Goal: Information Seeking & Learning: Check status

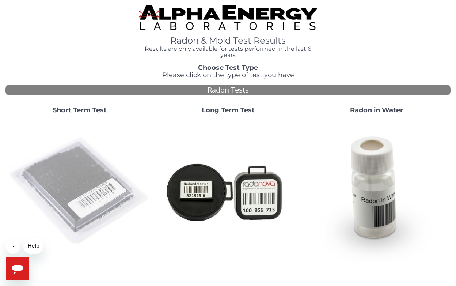
click at [77, 166] on img at bounding box center [79, 191] width 142 height 142
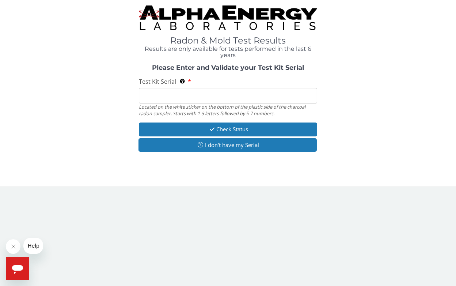
click at [161, 91] on input "Test Kit Serial Located on the white sticker on the bottom of the plastic side …" at bounding box center [228, 96] width 178 height 16
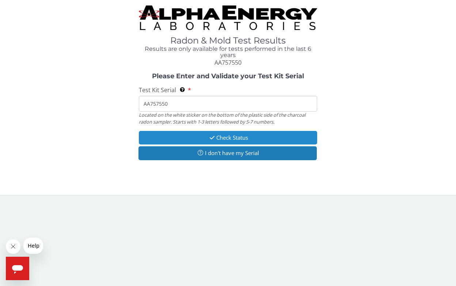
type input "AA757550"
click at [230, 134] on button "Check Status" at bounding box center [228, 138] width 178 height 14
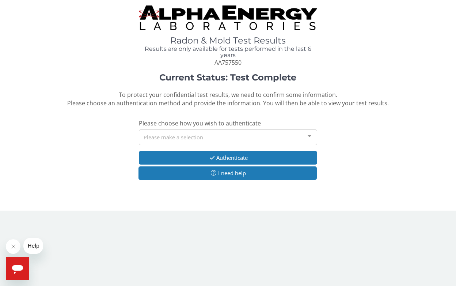
click at [311, 132] on div at bounding box center [309, 137] width 15 height 14
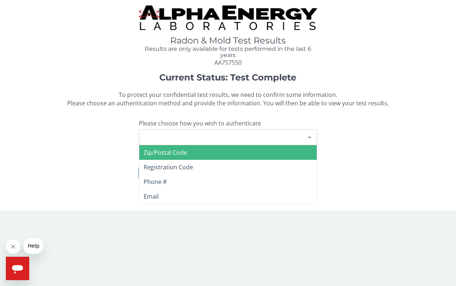
click at [311, 132] on div at bounding box center [309, 137] width 15 height 14
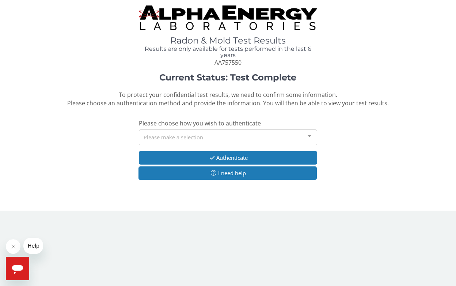
click at [309, 132] on div at bounding box center [309, 137] width 15 height 14
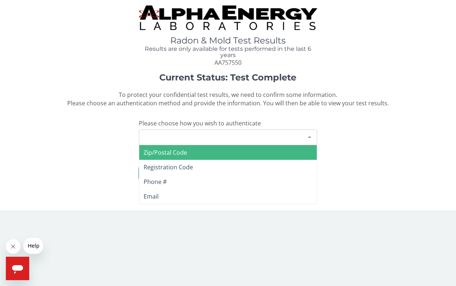
click at [170, 148] on span "Zip/Postal Code" at bounding box center [165, 152] width 43 height 8
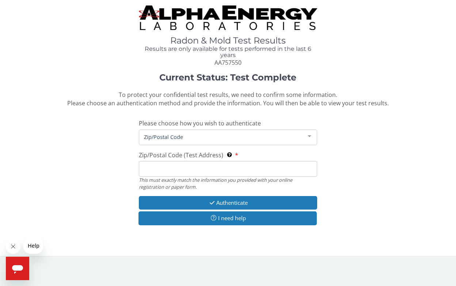
click at [309, 132] on div at bounding box center [309, 137] width 15 height 14
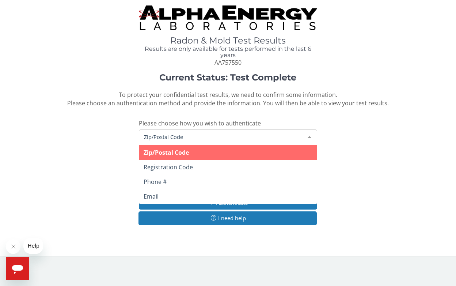
click at [257, 148] on span "Zip/Postal Code" at bounding box center [227, 152] width 177 height 15
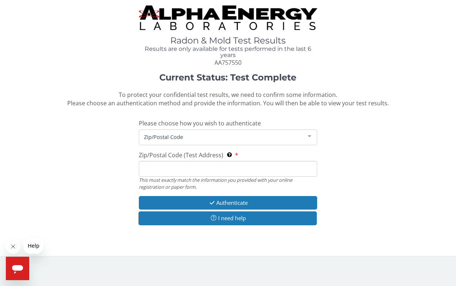
click at [235, 135] on span "Zip/Postal Code" at bounding box center [222, 137] width 160 height 8
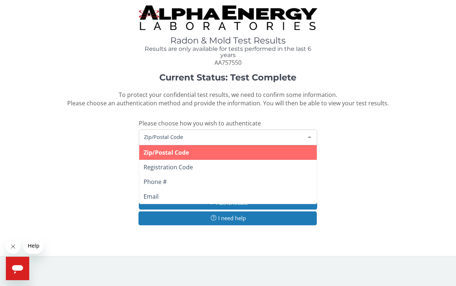
click at [381, 124] on div "Current Status: Test Complete To protect your confidential test results, we nee…" at bounding box center [227, 153] width 445 height 160
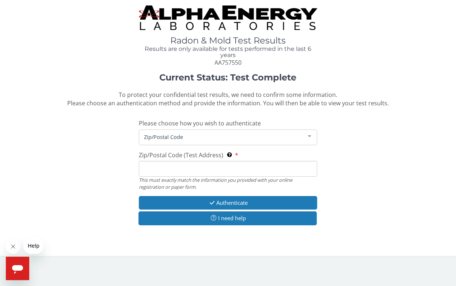
click at [179, 169] on input "Zip/Postal Code (Test Address) This must exactly match the information you prov…" at bounding box center [228, 169] width 178 height 16
type input "84093"
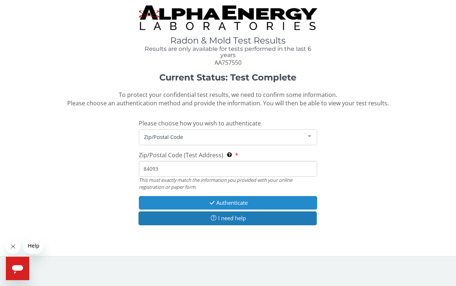
click at [226, 197] on button "Authenticate" at bounding box center [228, 203] width 178 height 14
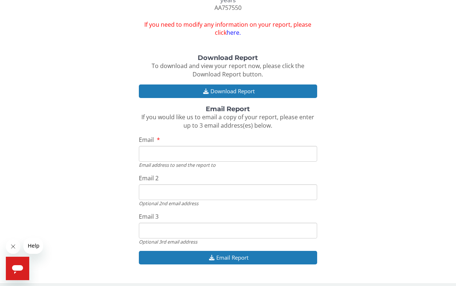
scroll to position [54, 0]
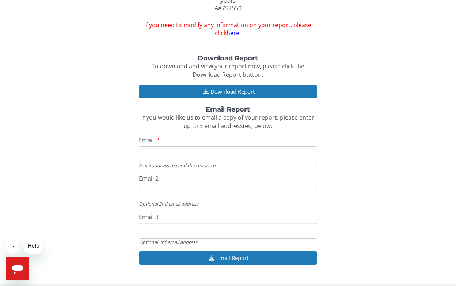
type input "[EMAIL_ADDRESS][DOMAIN_NAME]"
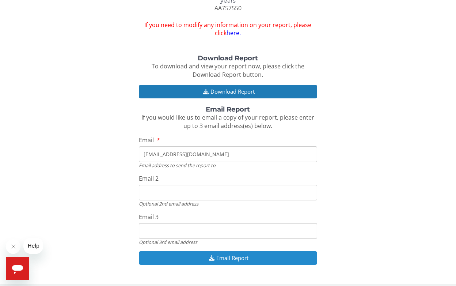
click at [228, 251] on button "Email Report" at bounding box center [228, 258] width 178 height 14
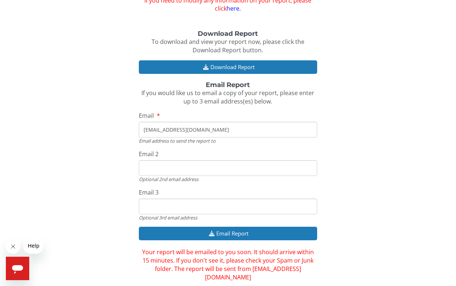
scroll to position [79, 0]
